Goal: Task Accomplishment & Management: Manage account settings

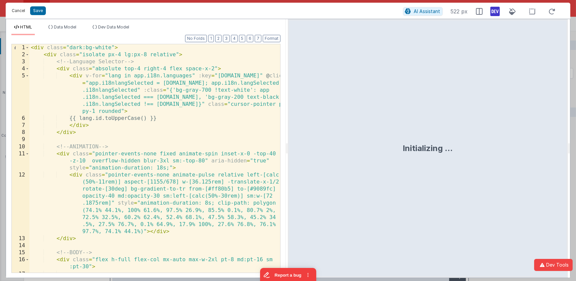
click at [17, 12] on button "Cancel" at bounding box center [18, 10] width 20 height 9
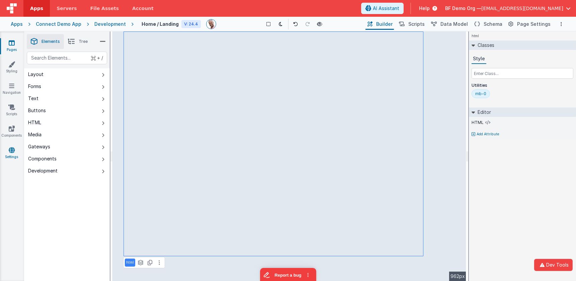
click at [17, 153] on link "Settings" at bounding box center [12, 153] width 24 height 13
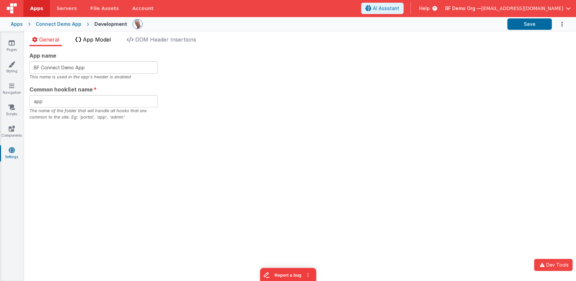
click at [93, 39] on span "App Model" at bounding box center [97, 39] width 28 height 7
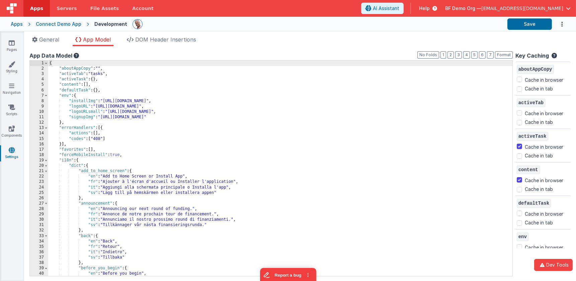
click at [139, 89] on div "{ "aboutAppCopy" : "" , "activeTab" : "tasks" , "activeTask" : { } , "content" …" at bounding box center [280, 174] width 465 height 226
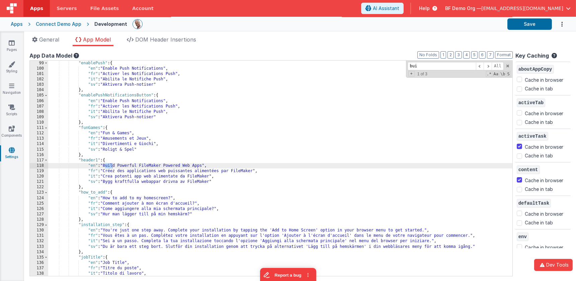
scroll to position [529, 0]
type input "build"
drag, startPoint x: 203, startPoint y: 165, endPoint x: 107, endPoint y: 165, distance: 95.8
click at [107, 165] on div ""enablePush" : { "en" : "Enable Push Notifications" , "fr" : "Activer les Notif…" at bounding box center [280, 174] width 465 height 226
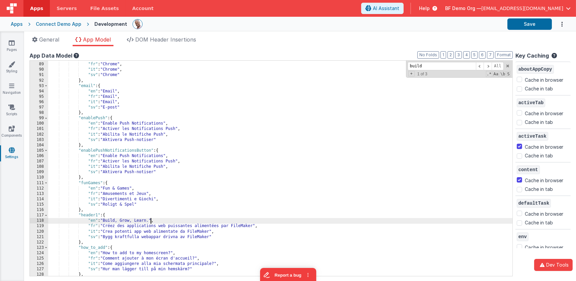
scroll to position [472, 0]
click at [18, 43] on link "Pages" at bounding box center [12, 46] width 24 height 13
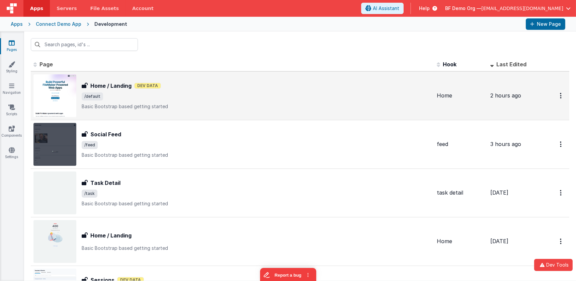
click at [97, 93] on span "/default" at bounding box center [92, 96] width 21 height 8
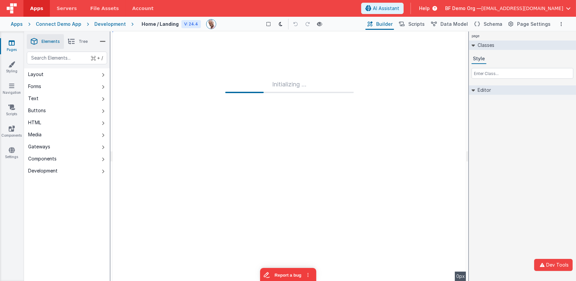
click at [99, 25] on div "Development" at bounding box center [109, 24] width 31 height 7
